Goal: Check status: Check status

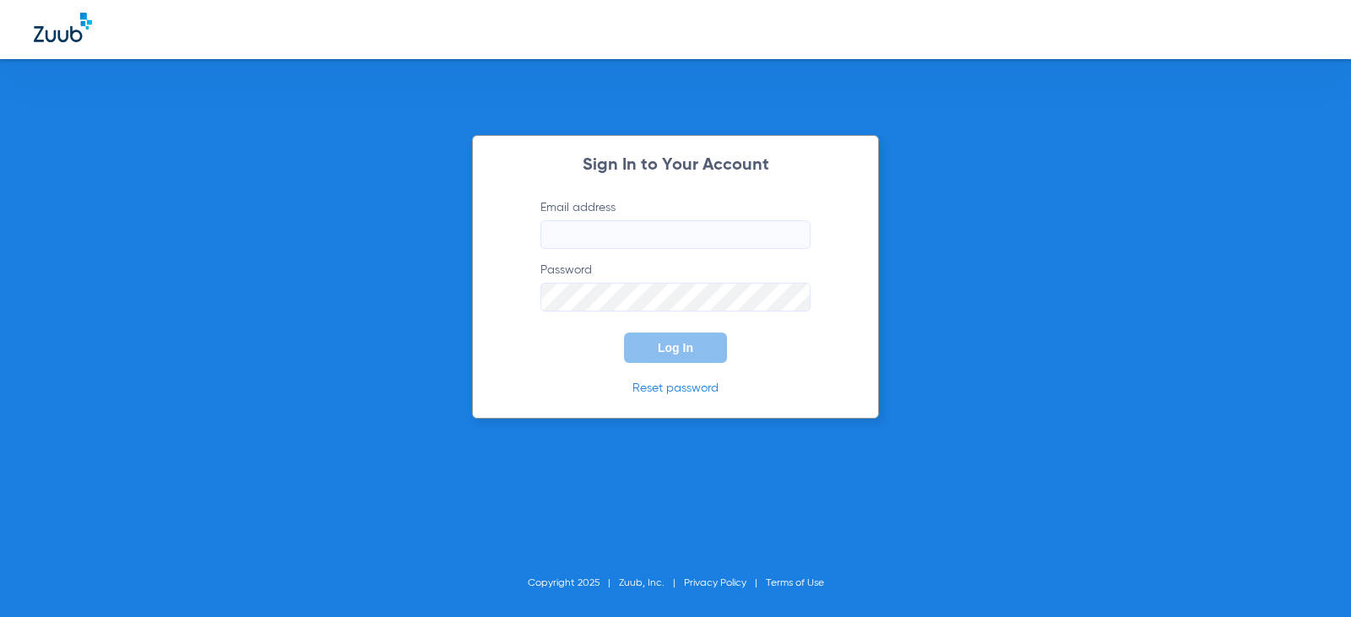
click at [608, 240] on input "Email address" at bounding box center [675, 234] width 270 height 29
type input "jcarr@mydentalmail.com"
click at [665, 336] on button "Log In" at bounding box center [675, 348] width 103 height 30
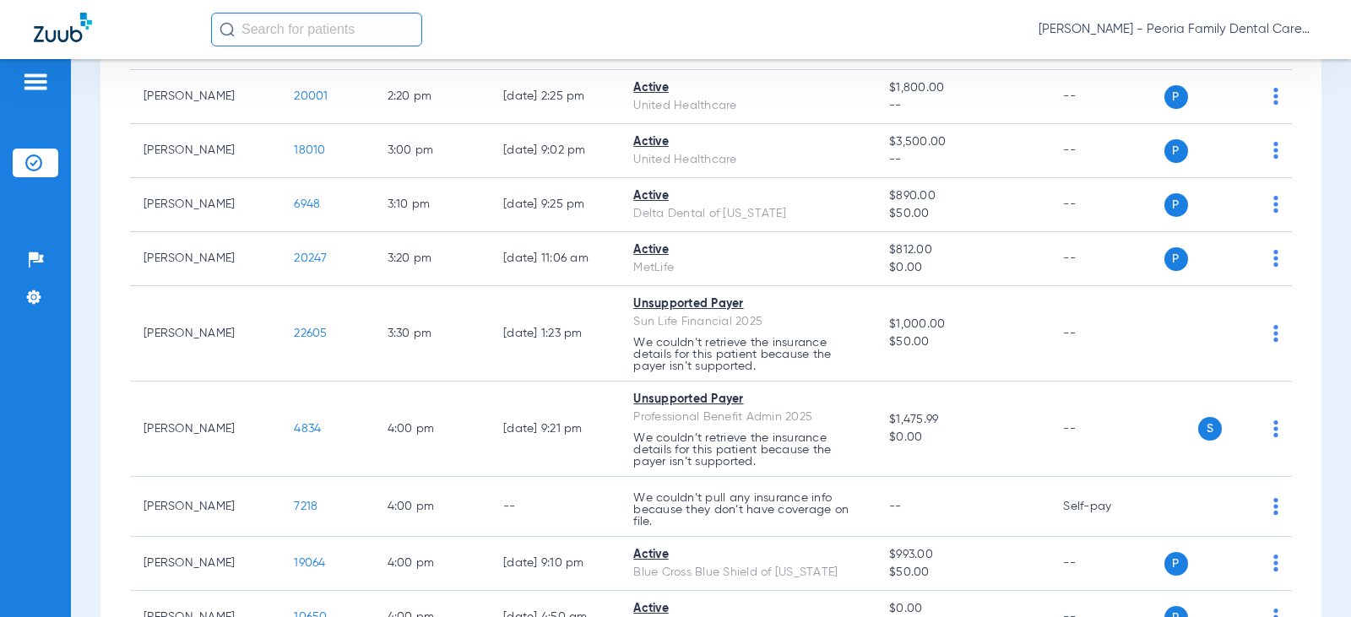
scroll to position [2027, 0]
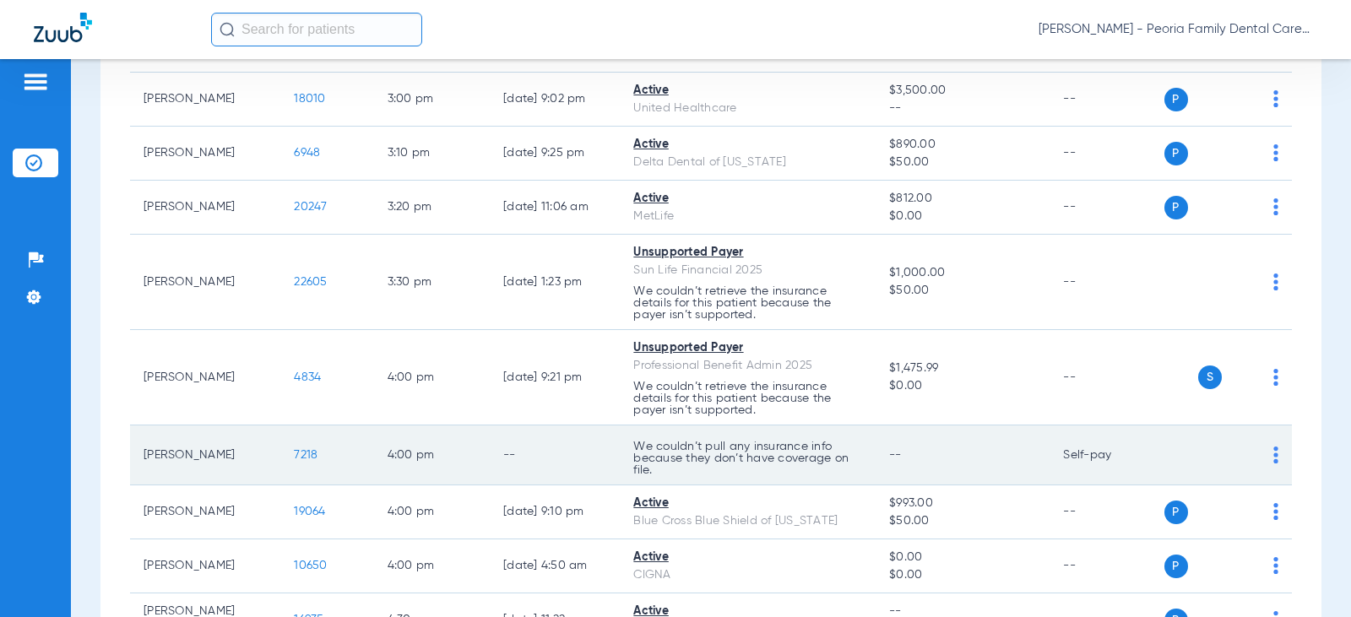
click at [294, 453] on span "7218" at bounding box center [306, 455] width 24 height 12
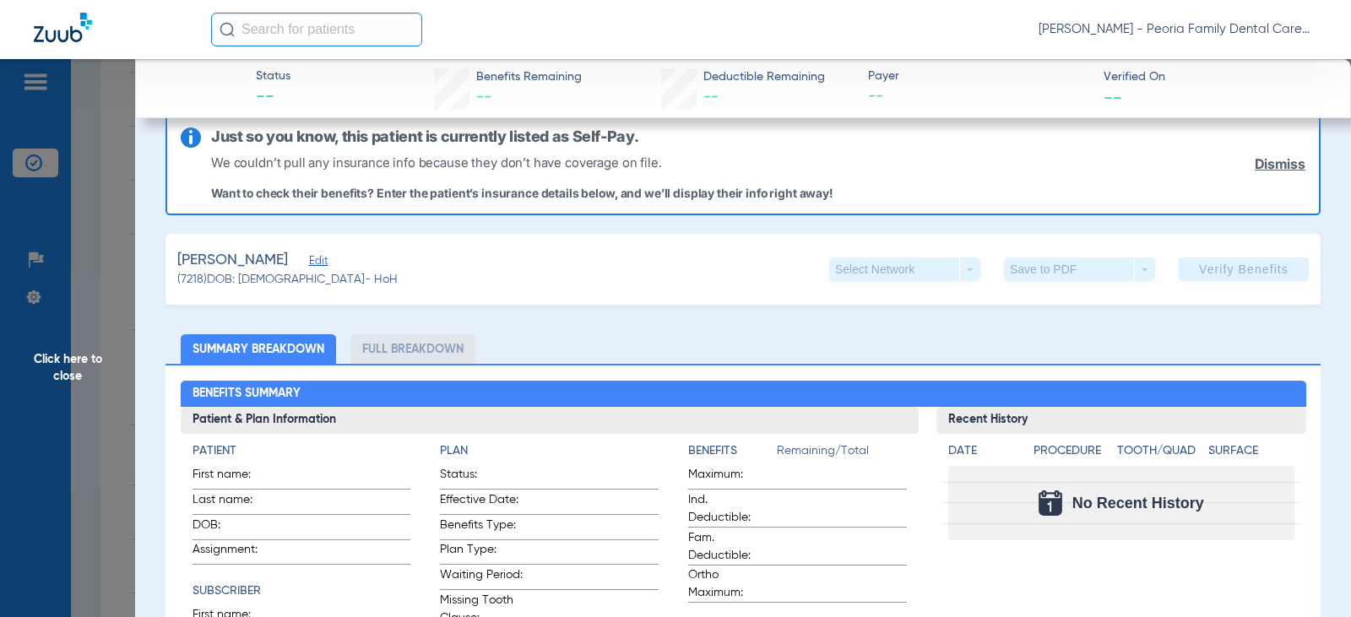
scroll to position [0, 0]
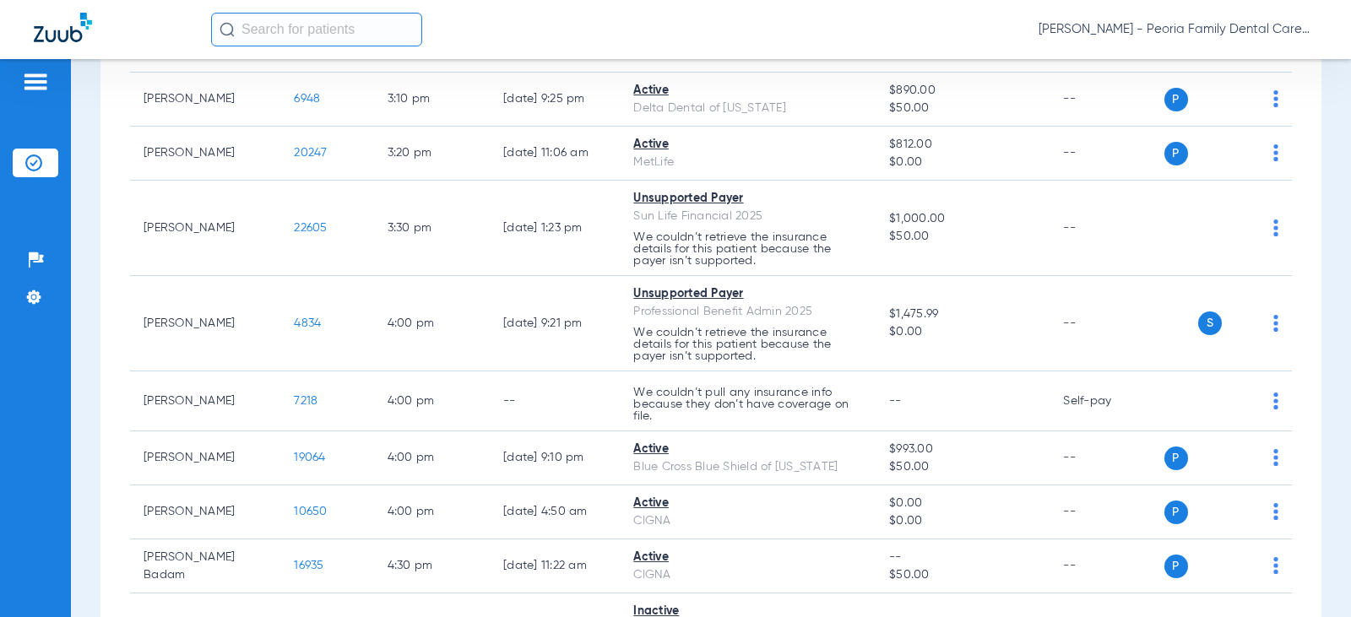
scroll to position [2111, 0]
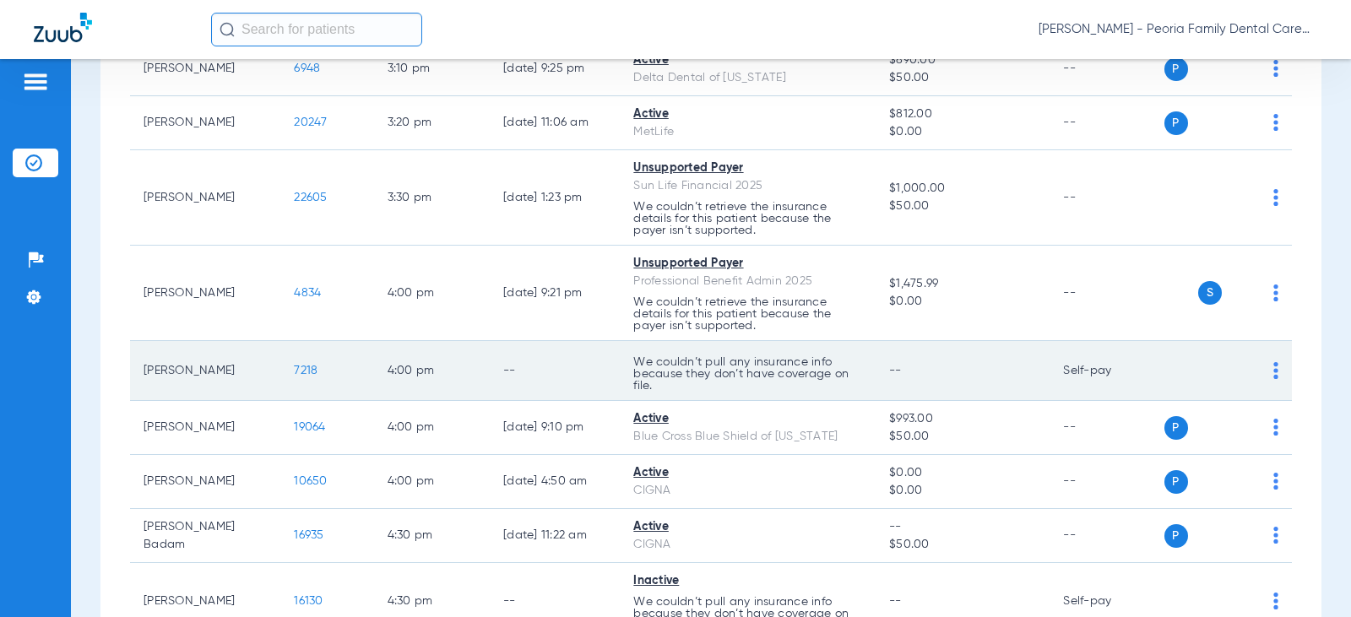
click at [294, 372] on span "7218" at bounding box center [306, 371] width 24 height 12
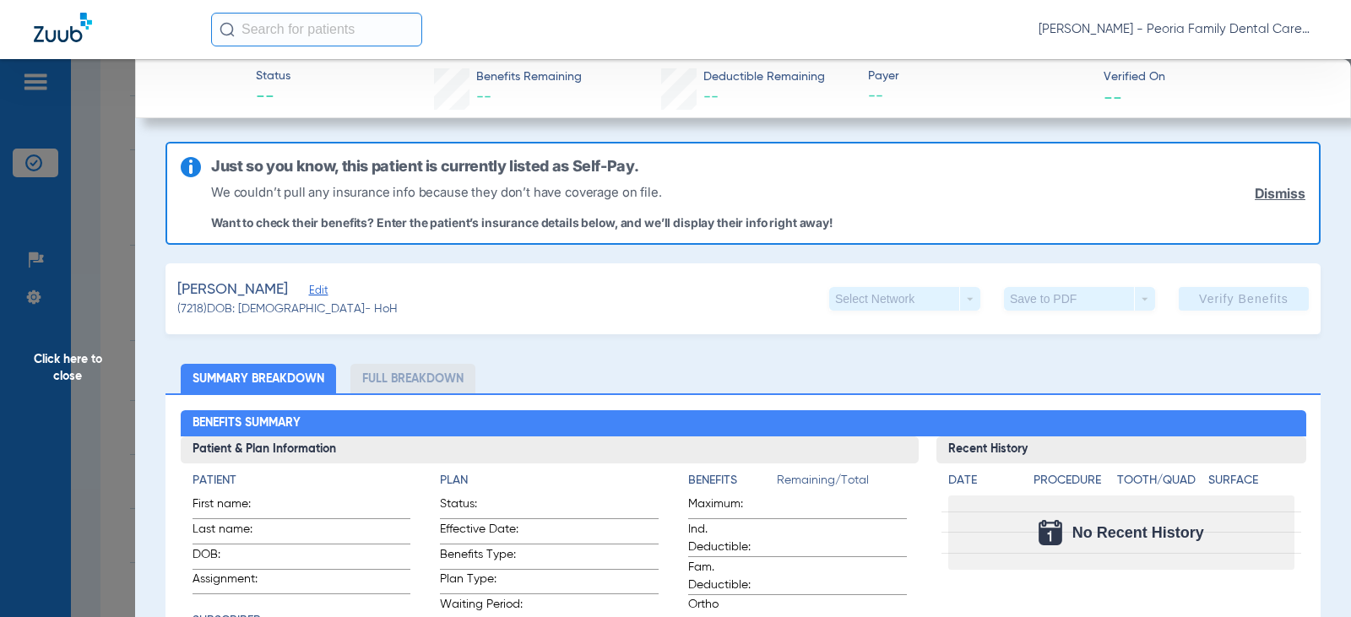
click at [956, 300] on div "Select Network arrow_drop_down" at bounding box center [904, 299] width 151 height 24
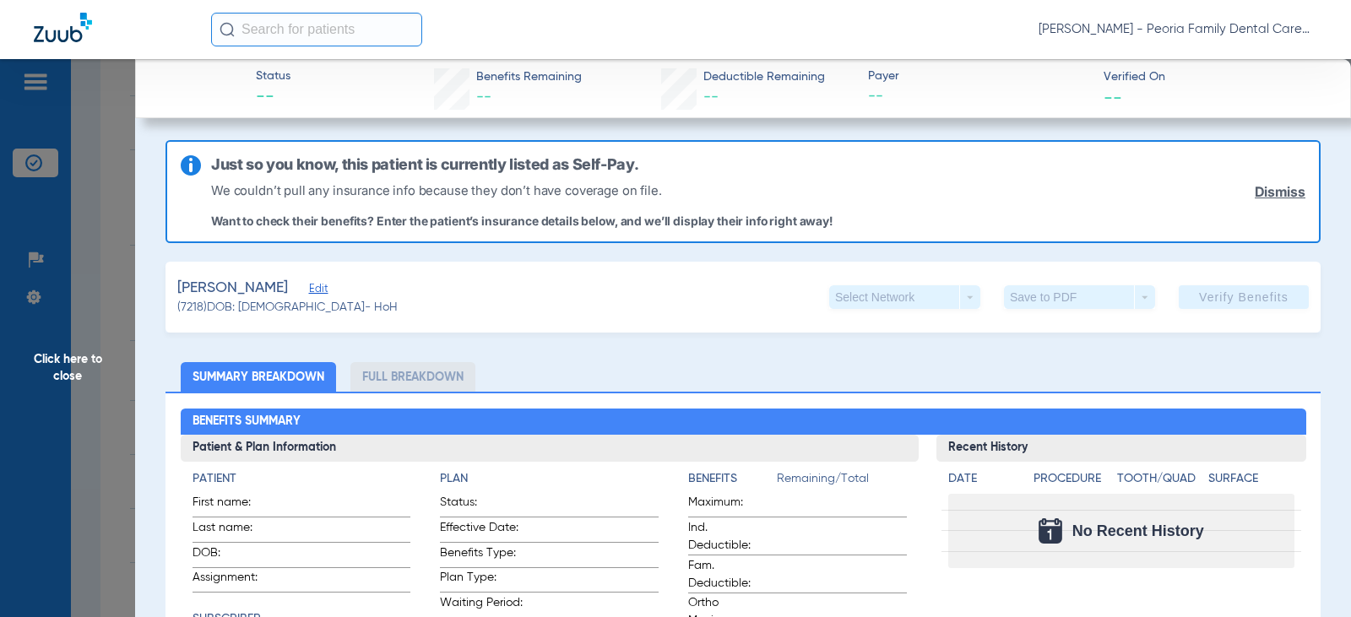
scroll to position [0, 0]
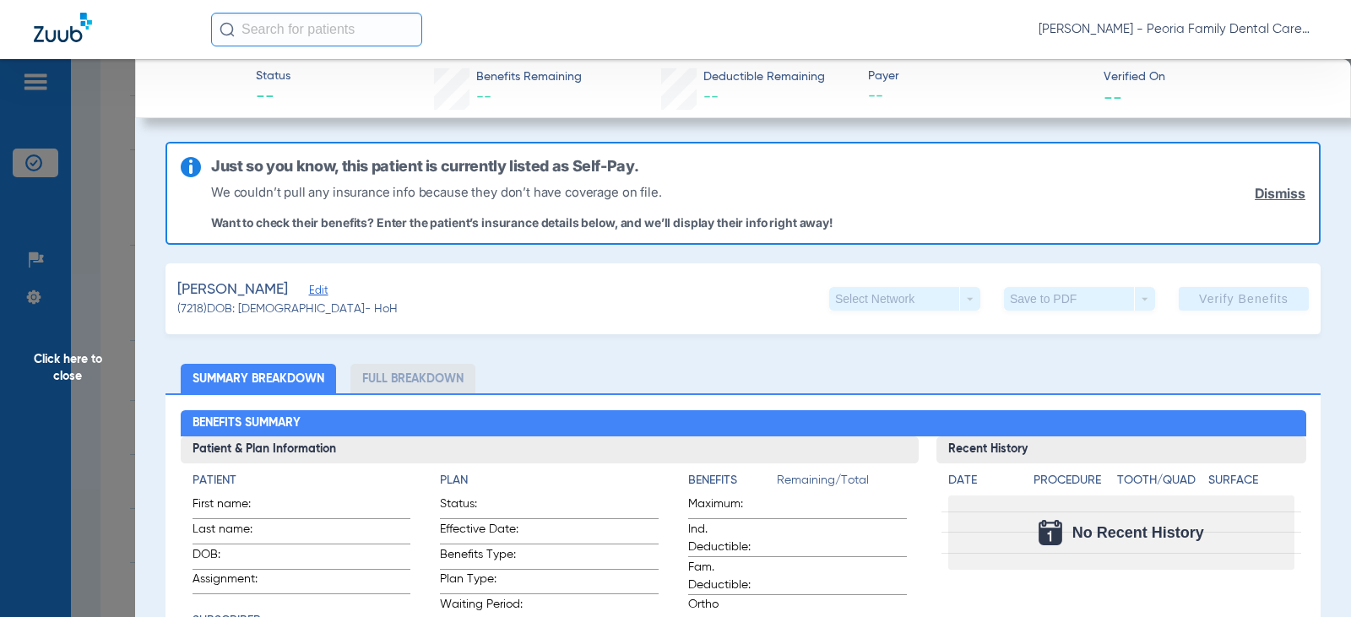
drag, startPoint x: 1262, startPoint y: 197, endPoint x: 1220, endPoint y: 186, distance: 42.8
click at [1262, 197] on link "Dismiss" at bounding box center [1280, 194] width 51 height 16
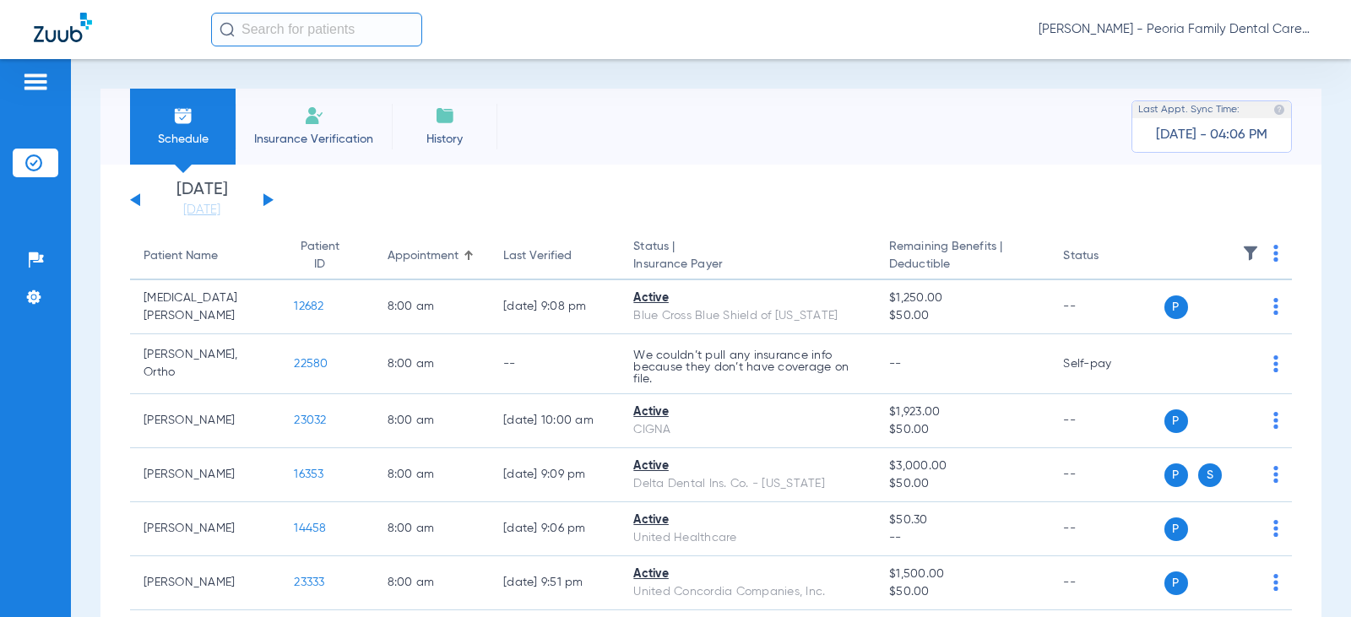
click at [269, 198] on button at bounding box center [268, 199] width 10 height 13
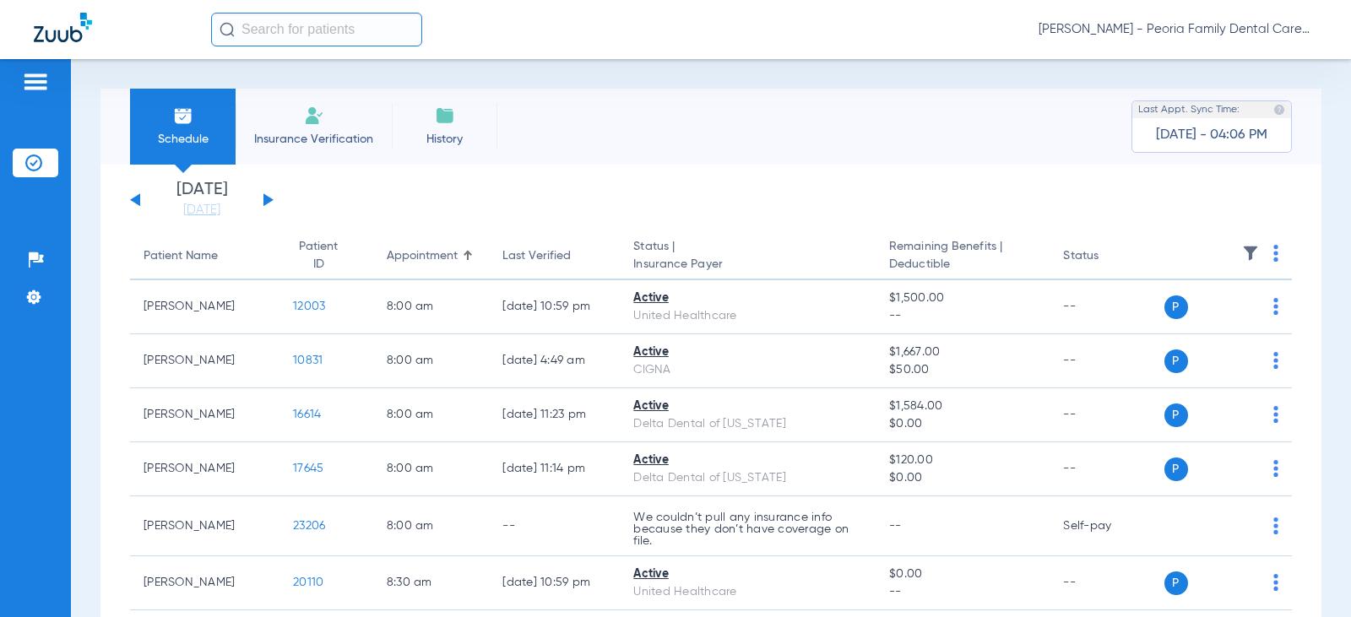
click at [136, 198] on button at bounding box center [135, 199] width 10 height 13
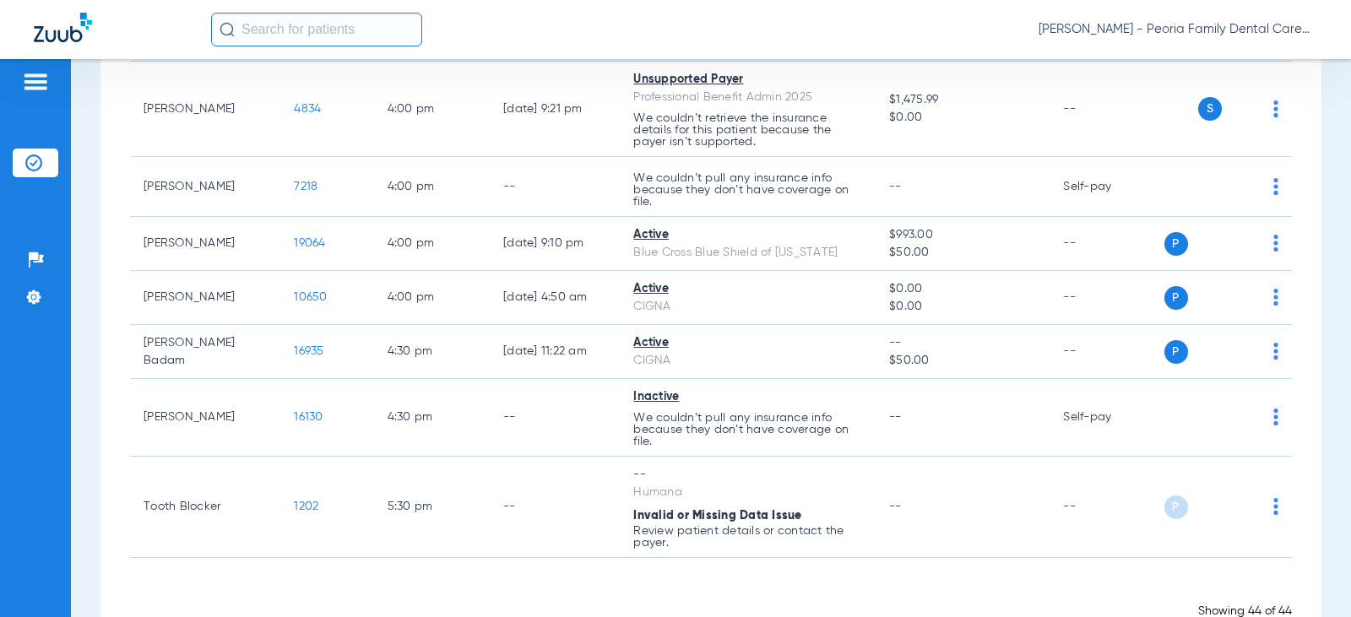
scroll to position [2344, 0]
